Goal: Find specific page/section: Find specific page/section

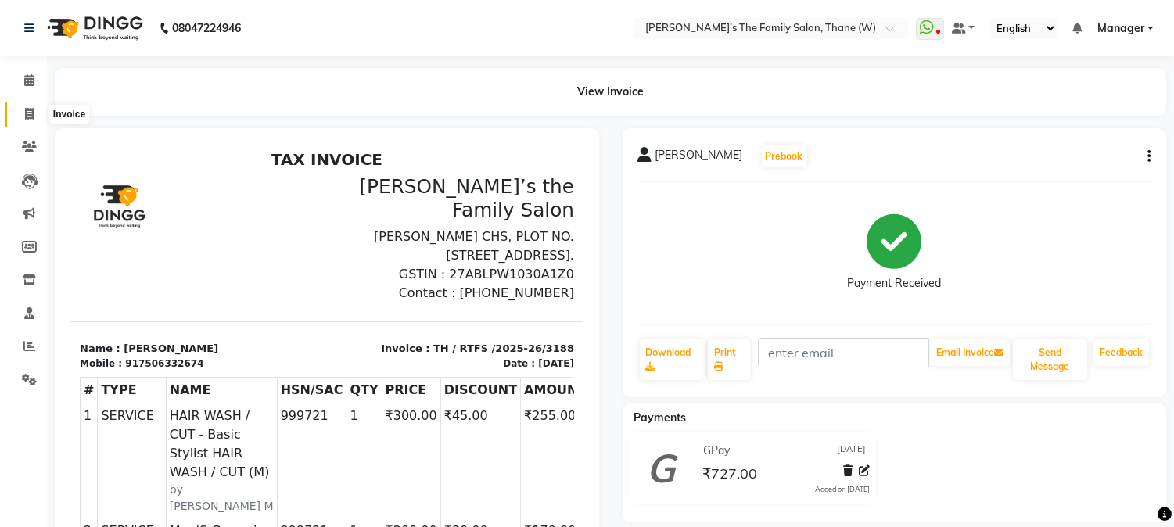
click at [19, 107] on span at bounding box center [29, 115] width 27 height 18
select select "service"
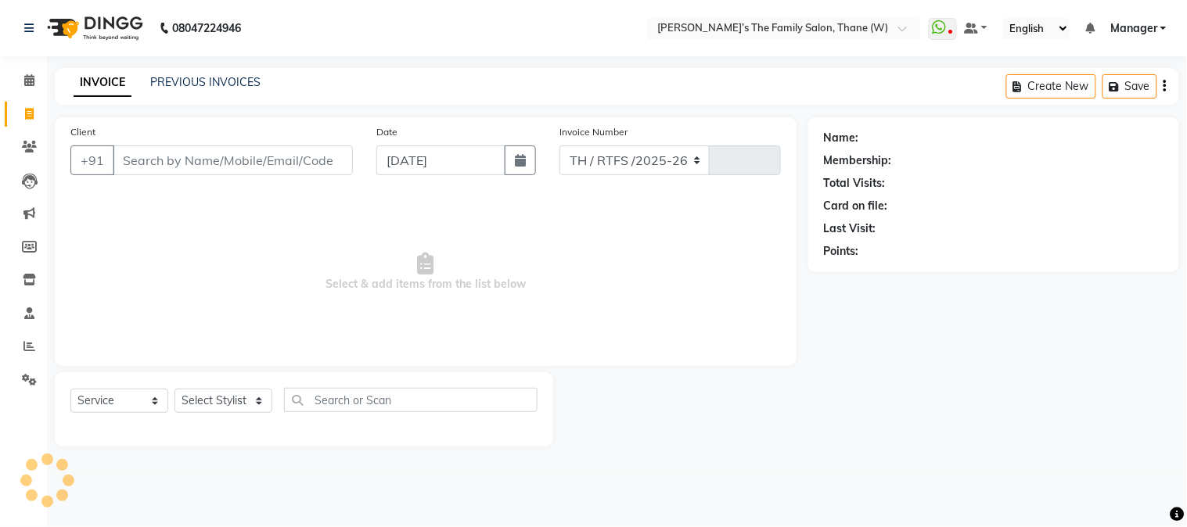
select select "8004"
type input "3189"
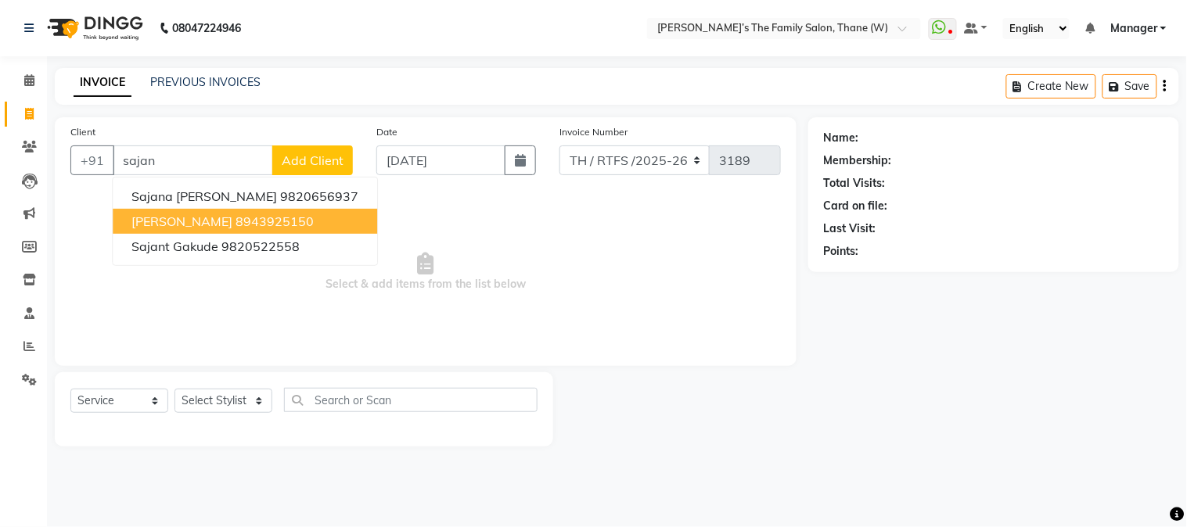
click at [189, 215] on span "[PERSON_NAME]" at bounding box center [181, 222] width 101 height 16
type input "8943925150"
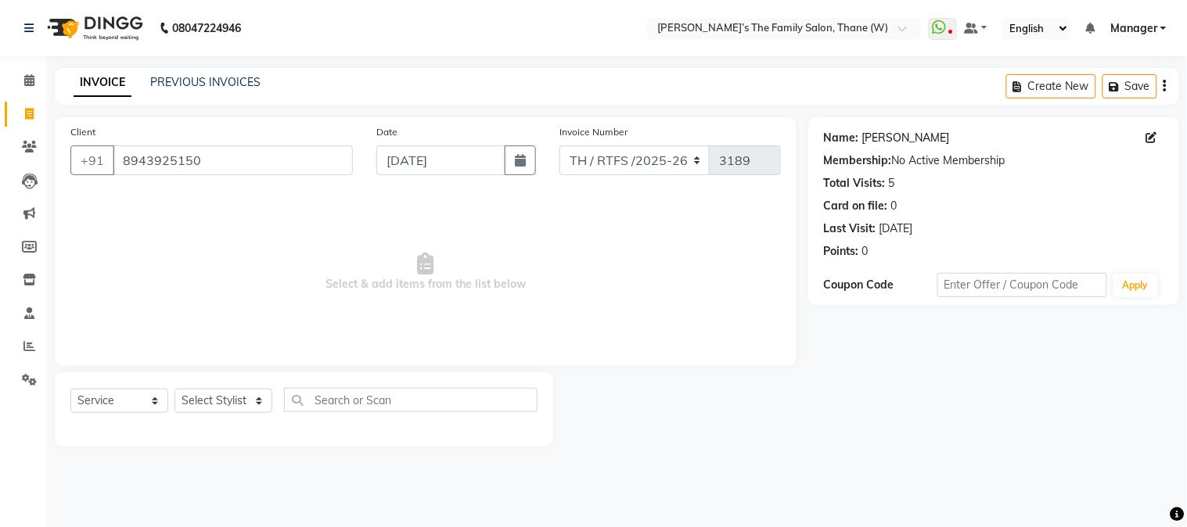
click at [873, 135] on link "[PERSON_NAME]" at bounding box center [906, 138] width 88 height 16
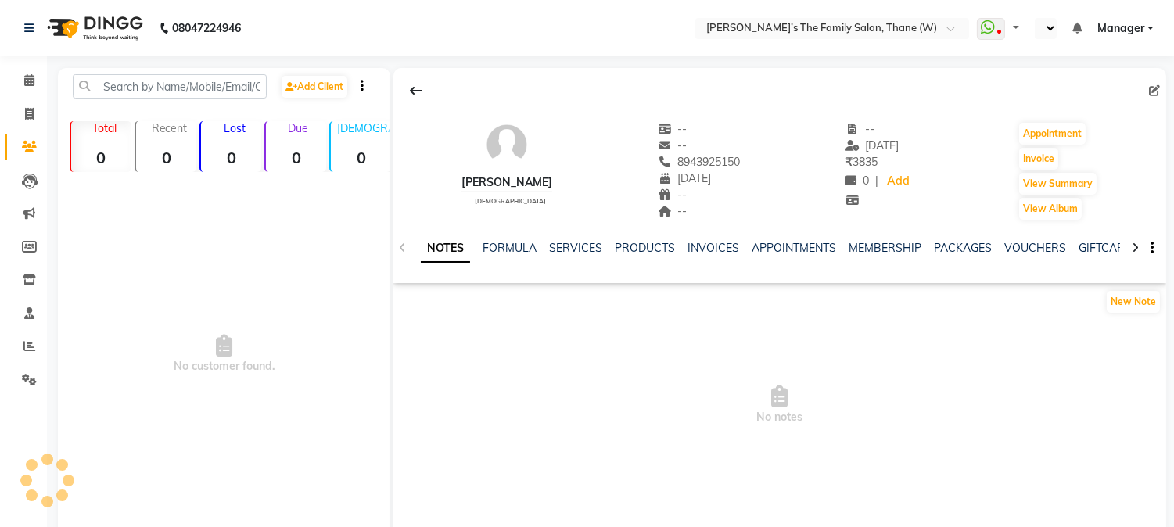
select select "en"
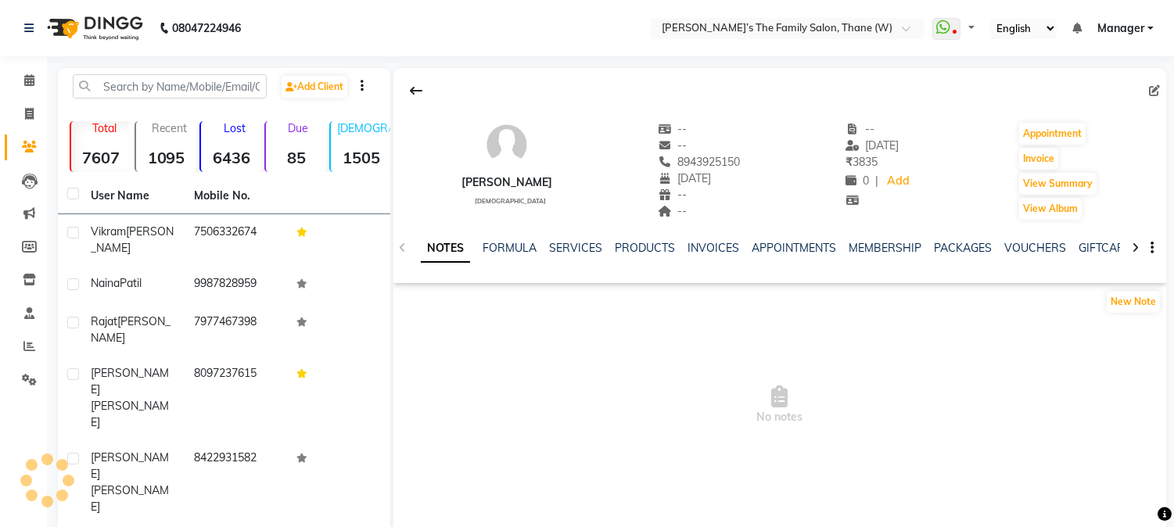
click at [546, 241] on ul "NOTES FORMULA SERVICES PRODUCTS INVOICES APPOINTMENTS MEMBERSHIP PACKAGES VOUCH…" at bounding box center [918, 248] width 994 height 16
click at [583, 248] on link "SERVICES" at bounding box center [575, 248] width 53 height 14
